Goal: Information Seeking & Learning: Learn about a topic

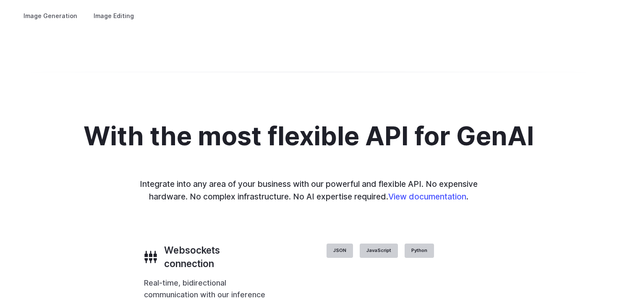
scroll to position [1658, 0]
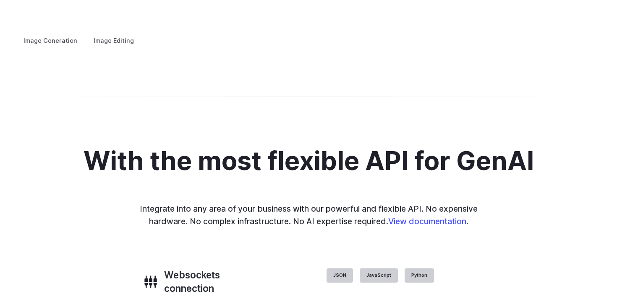
click at [0, 0] on button "Go to 2 of 4" at bounding box center [0, 0] width 0 height 0
click at [0, 0] on button "Go to 3 of 4" at bounding box center [0, 0] width 0 height 0
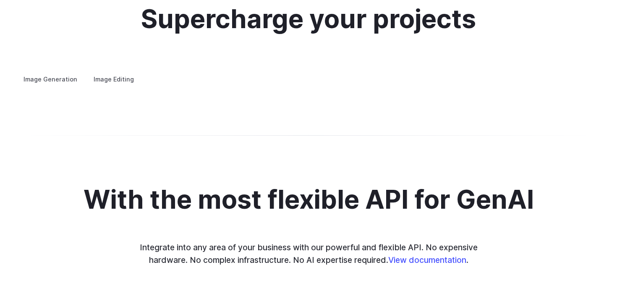
scroll to position [1617, 0]
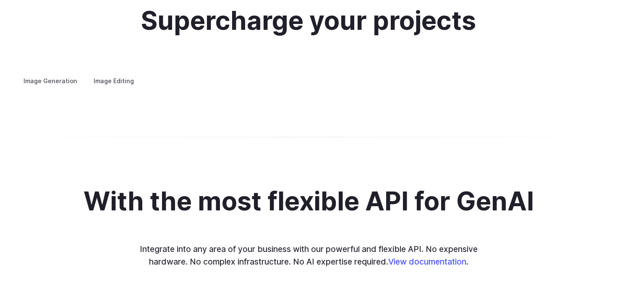
click at [380, 78] on div "Image Generation Image Editing Custom avatars Create avatars in any style you d…" at bounding box center [308, 81] width 585 height 11
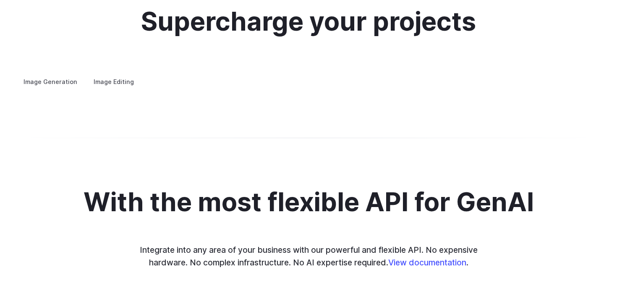
scroll to position [1617, 0]
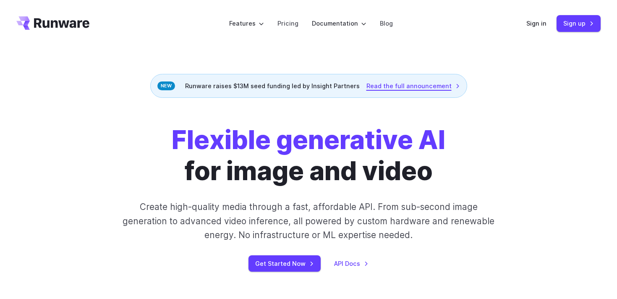
click at [395, 88] on link "Read the full announcement" at bounding box center [414, 86] width 94 height 10
